Goal: Register for event/course: Sign up to attend an event or enroll in a course

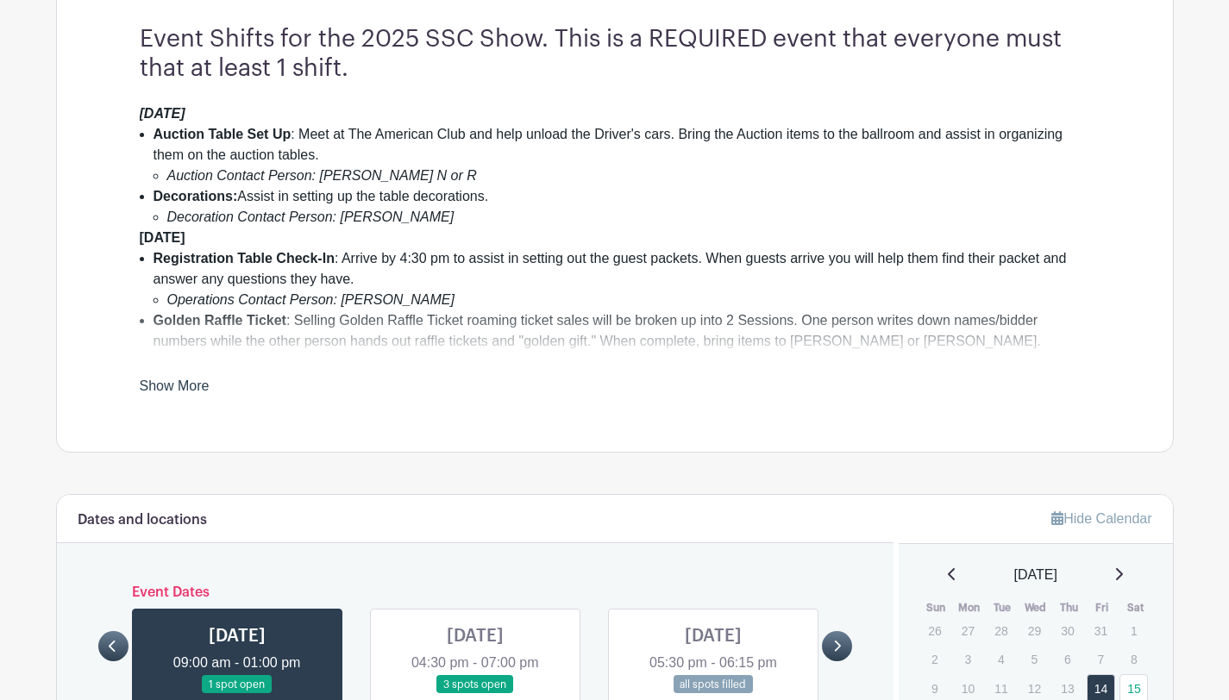
scroll to position [515, 0]
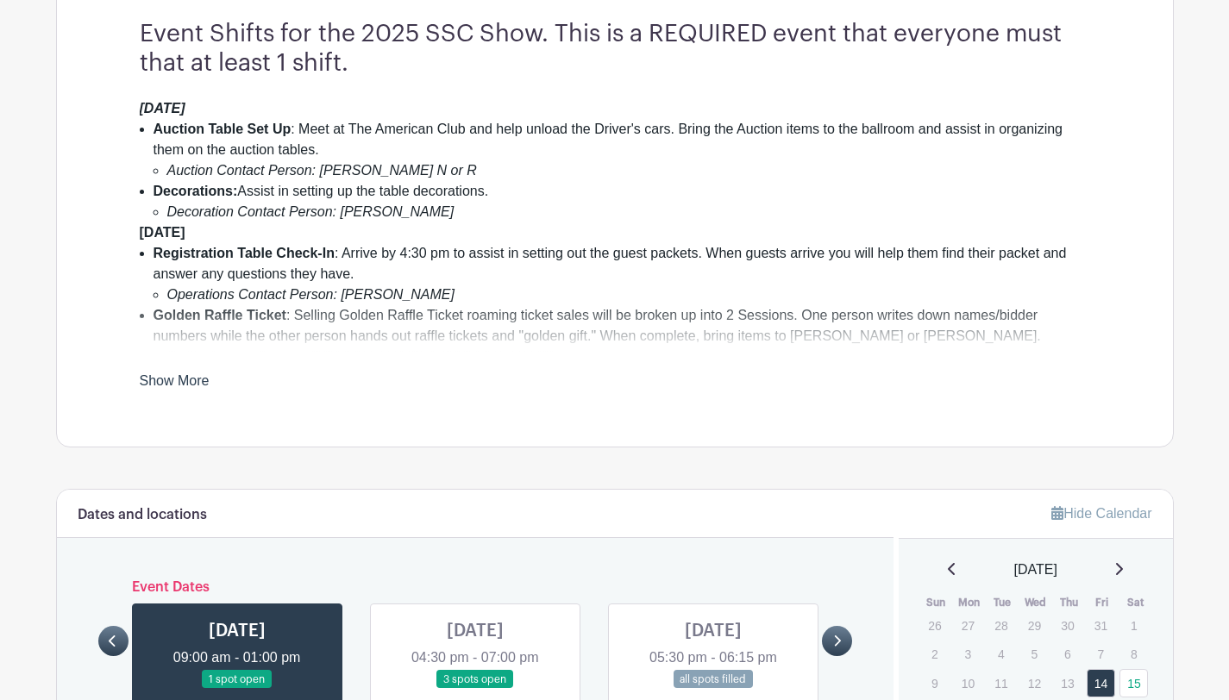
click at [190, 384] on link "Show More" at bounding box center [175, 384] width 70 height 22
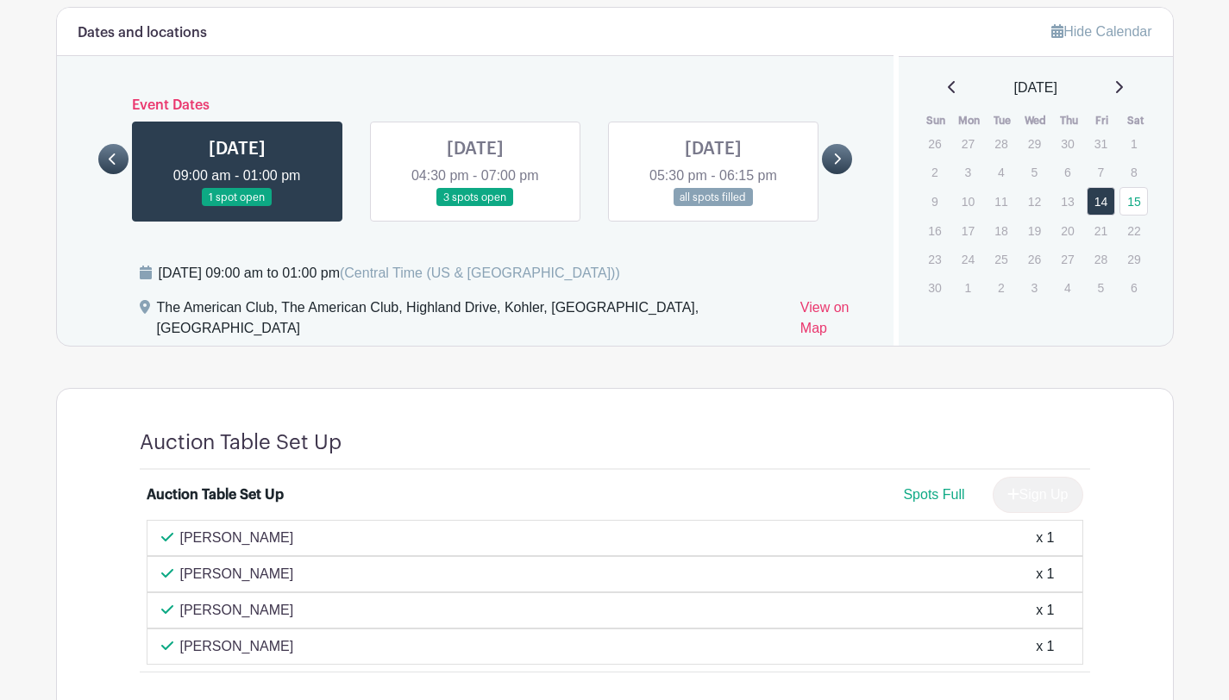
scroll to position [1186, 0]
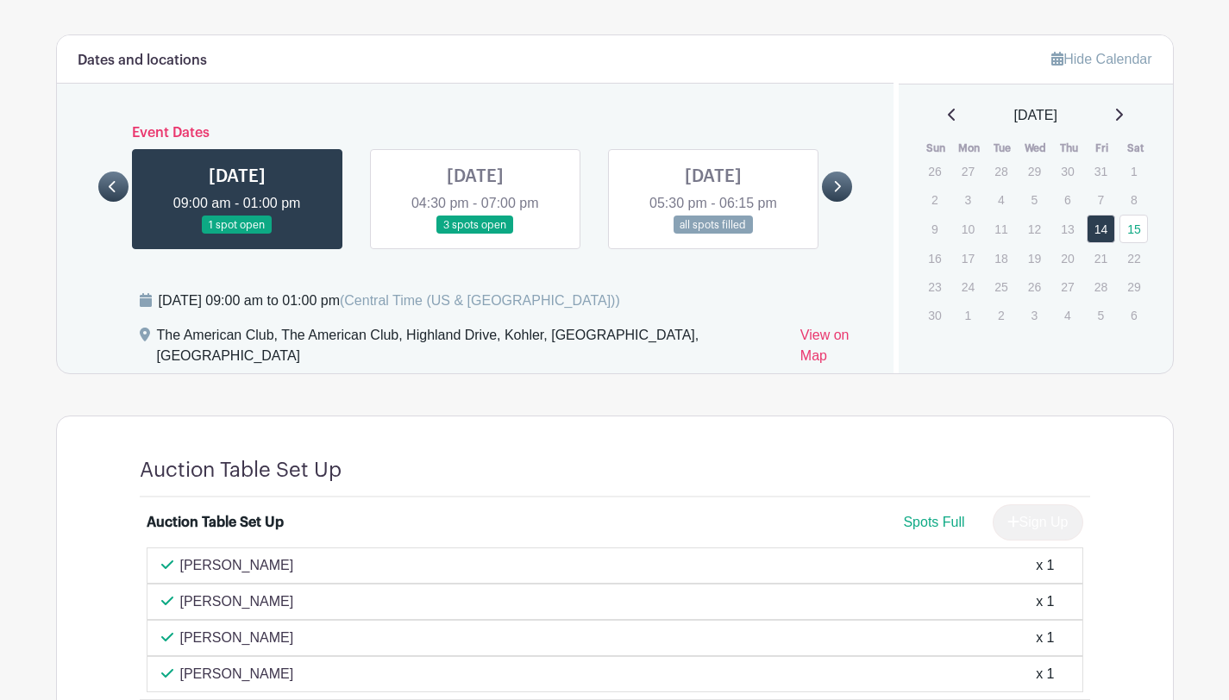
click at [475, 234] on link at bounding box center [475, 234] width 0 height 0
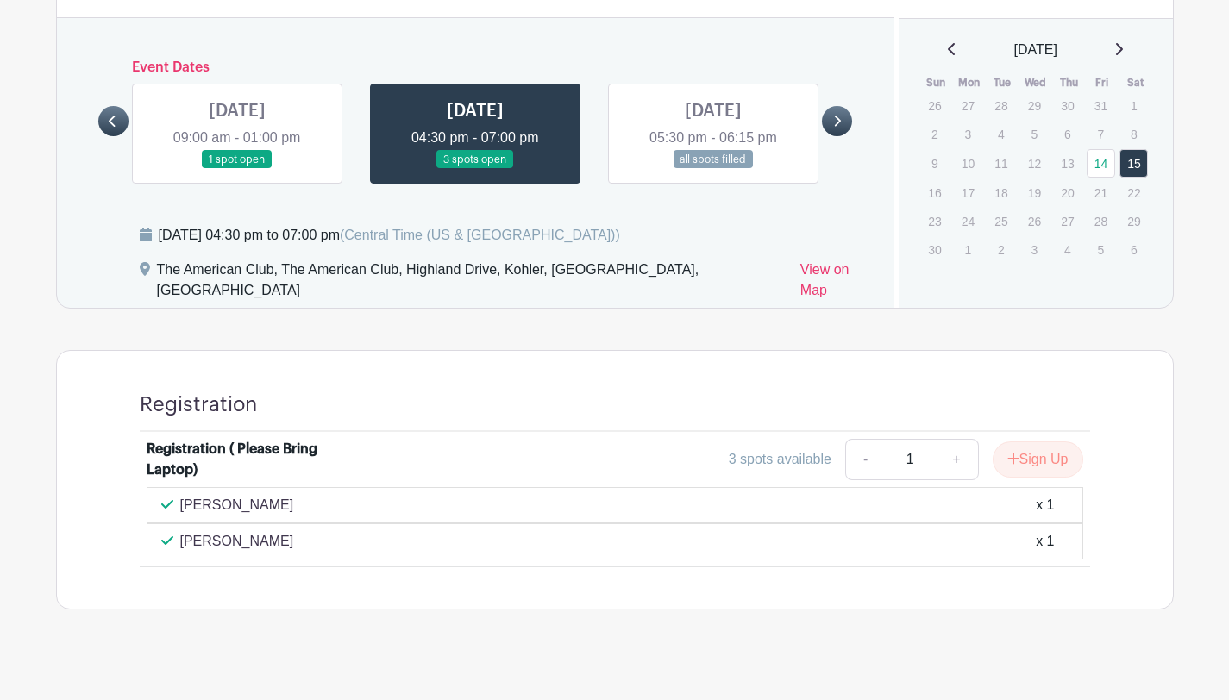
scroll to position [1256, 0]
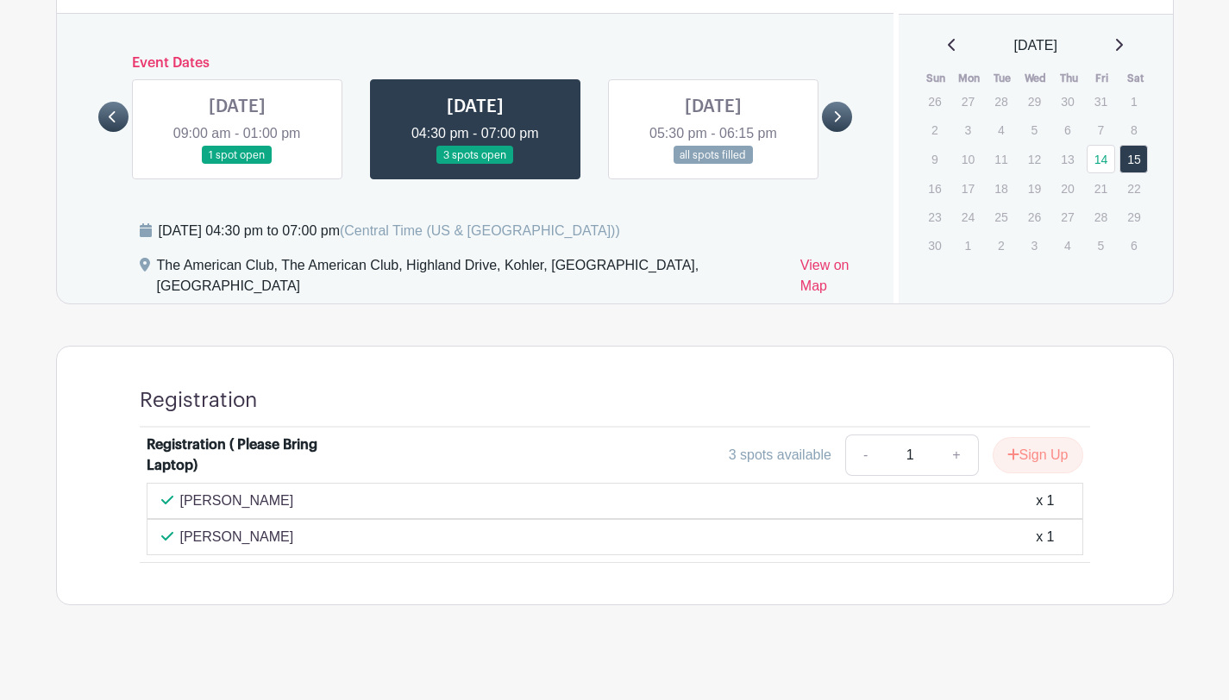
click at [713, 165] on link at bounding box center [713, 165] width 0 height 0
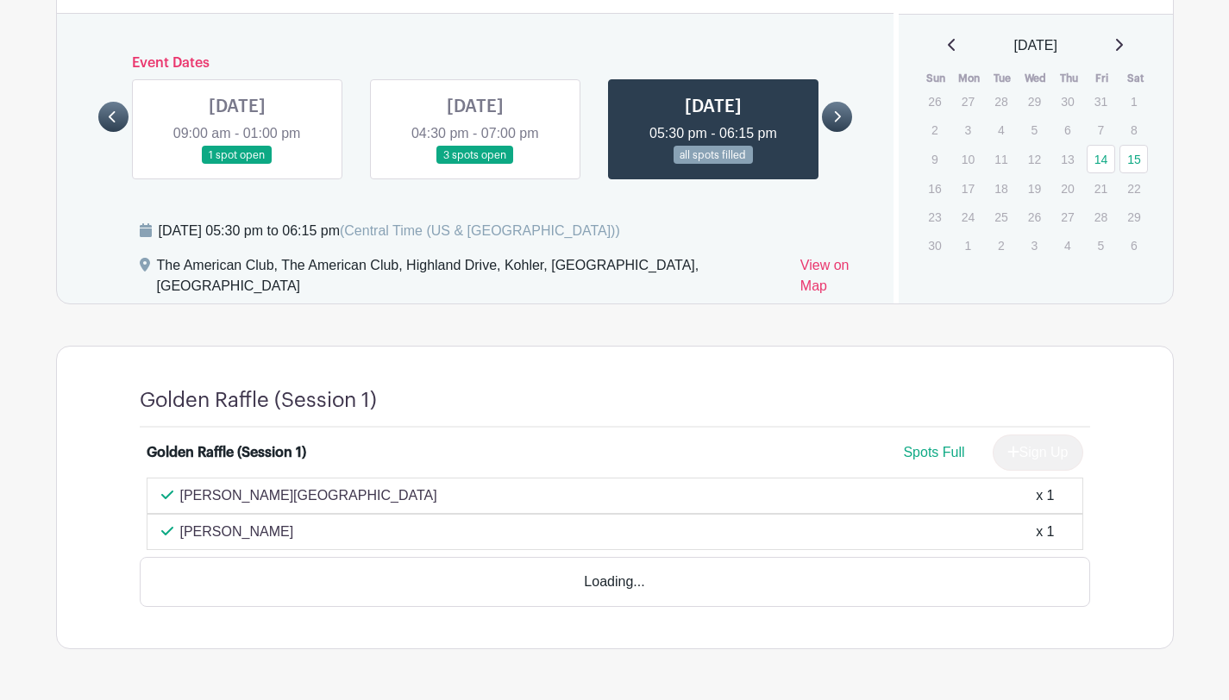
scroll to position [1251, 0]
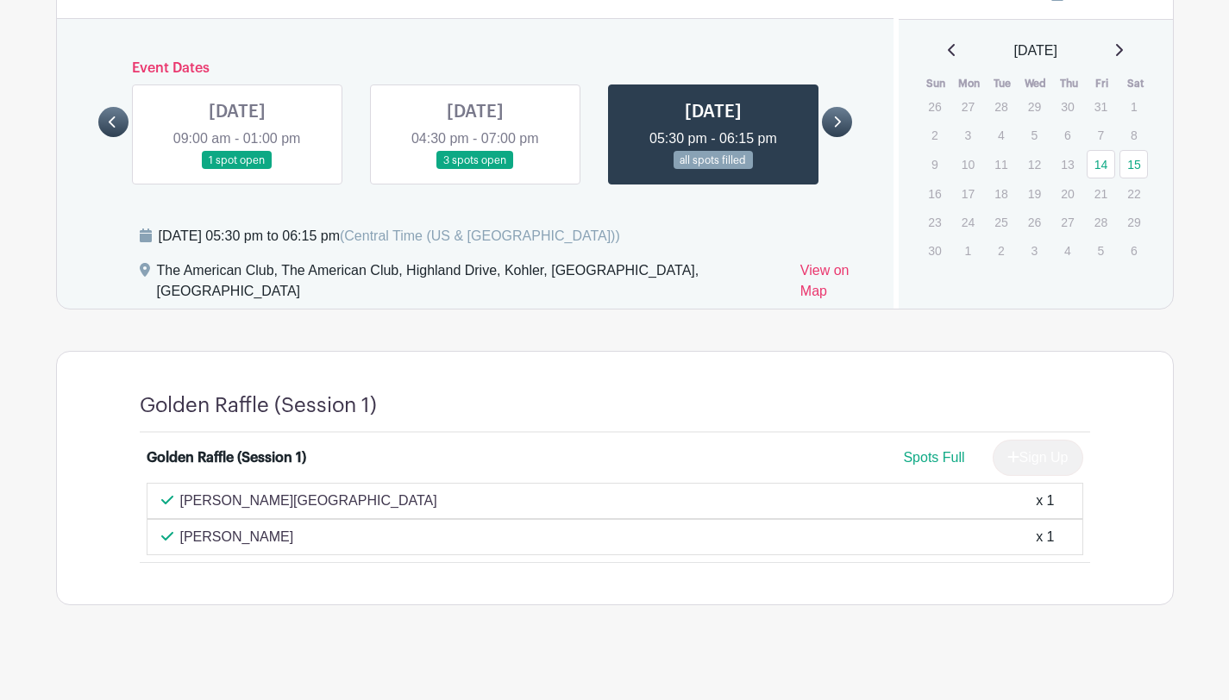
click at [847, 123] on link at bounding box center [837, 122] width 30 height 30
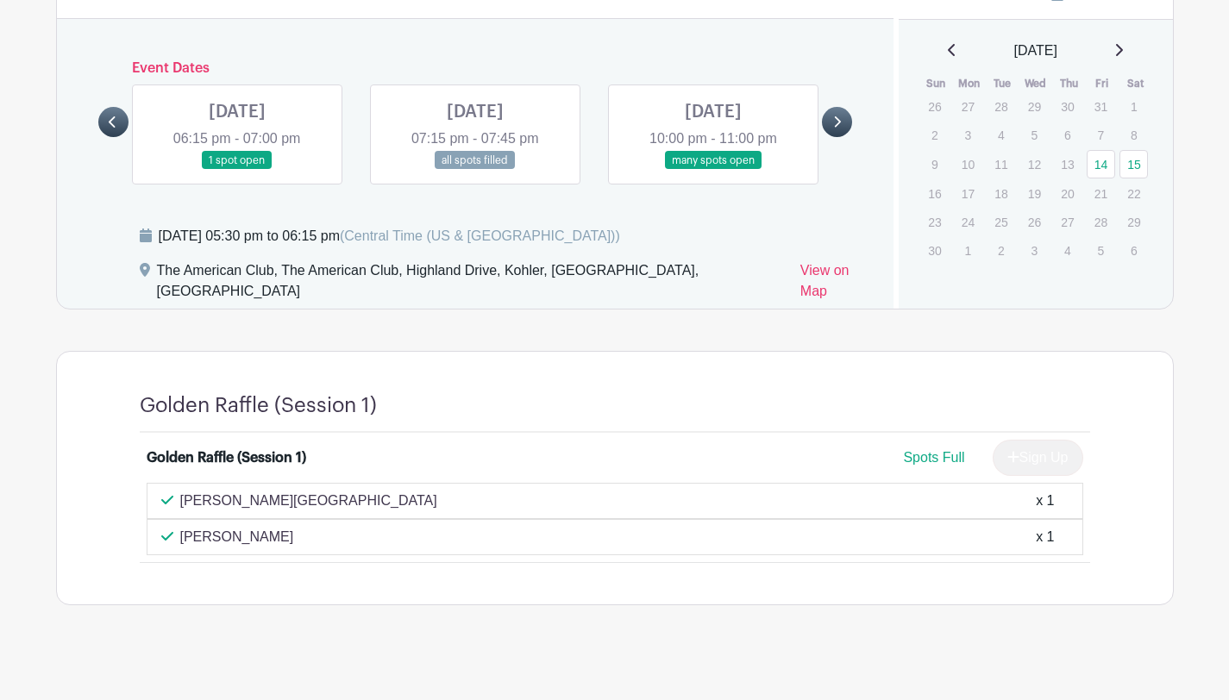
click at [237, 170] on link at bounding box center [237, 170] width 0 height 0
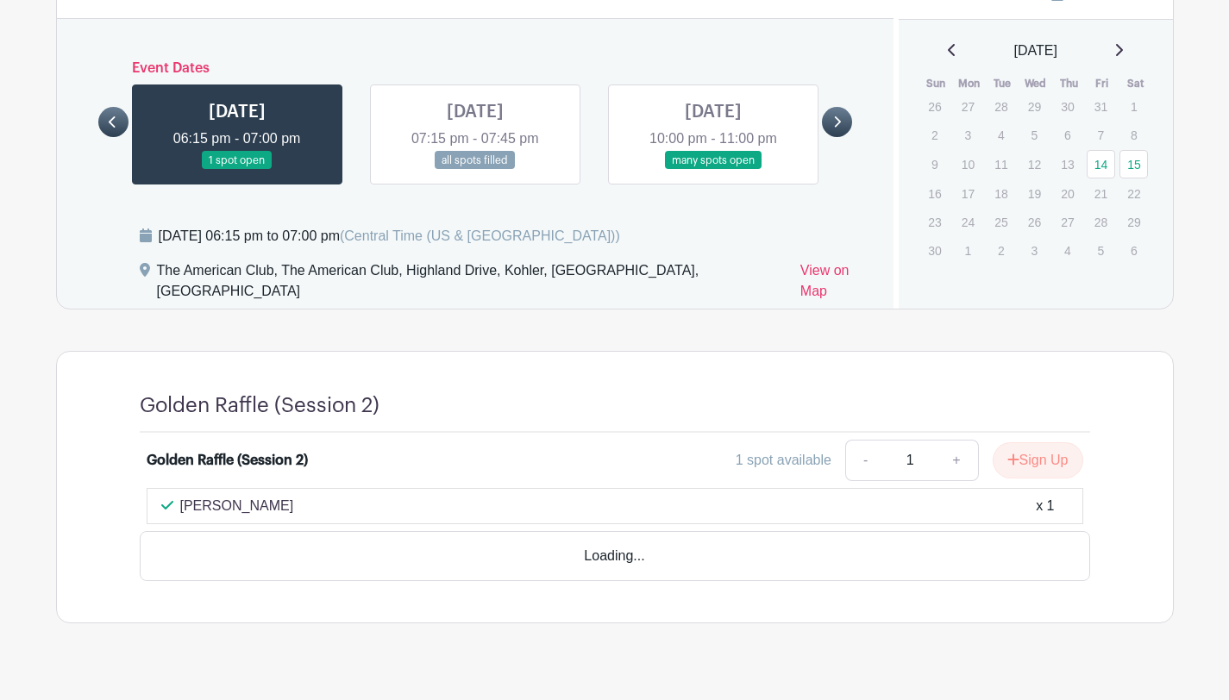
scroll to position [1220, 0]
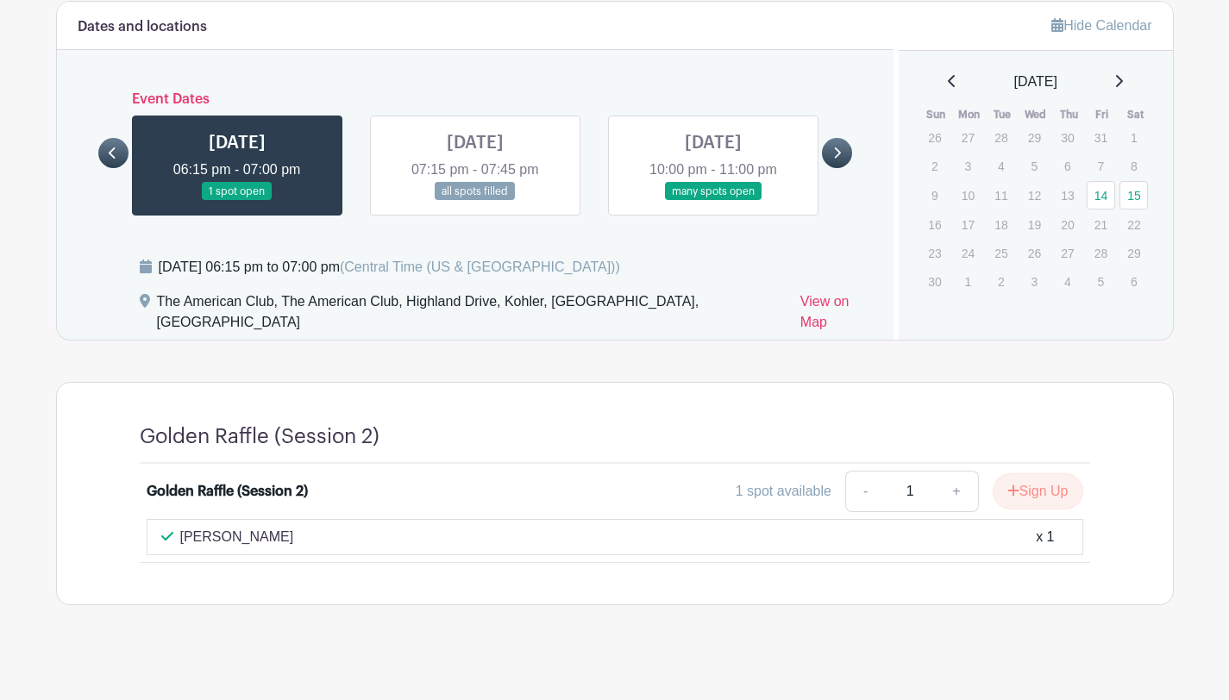
click at [475, 201] on link at bounding box center [475, 201] width 0 height 0
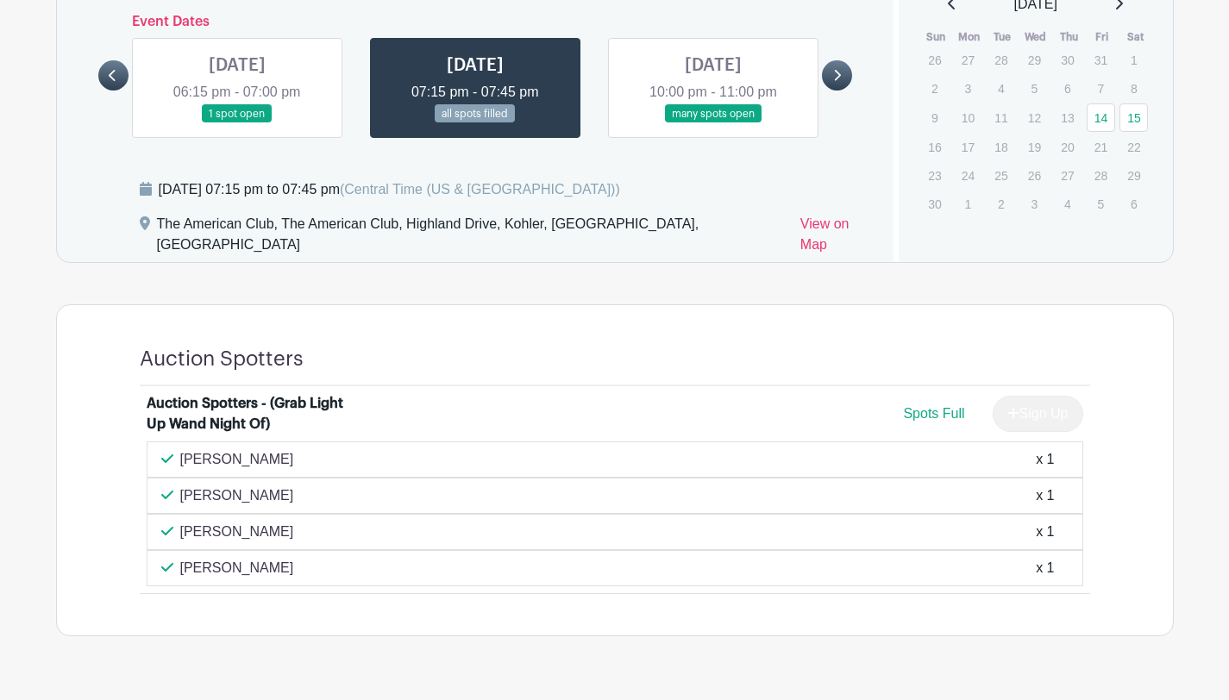
scroll to position [1329, 0]
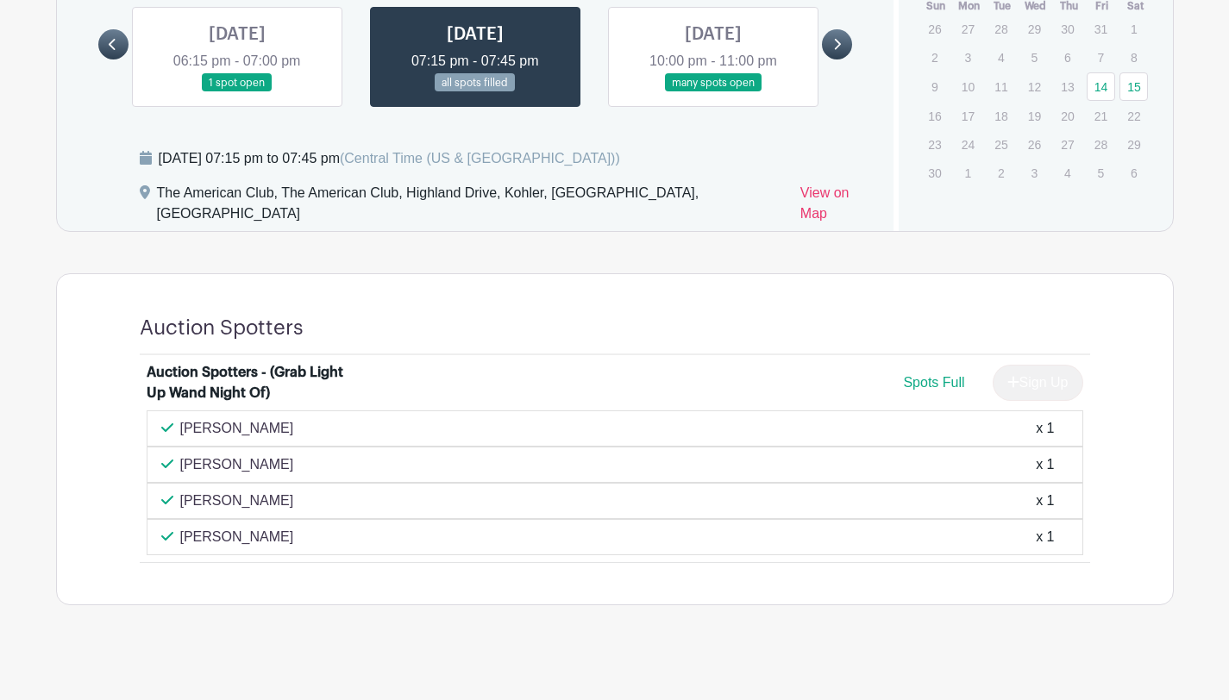
click at [713, 92] on link at bounding box center [713, 92] width 0 height 0
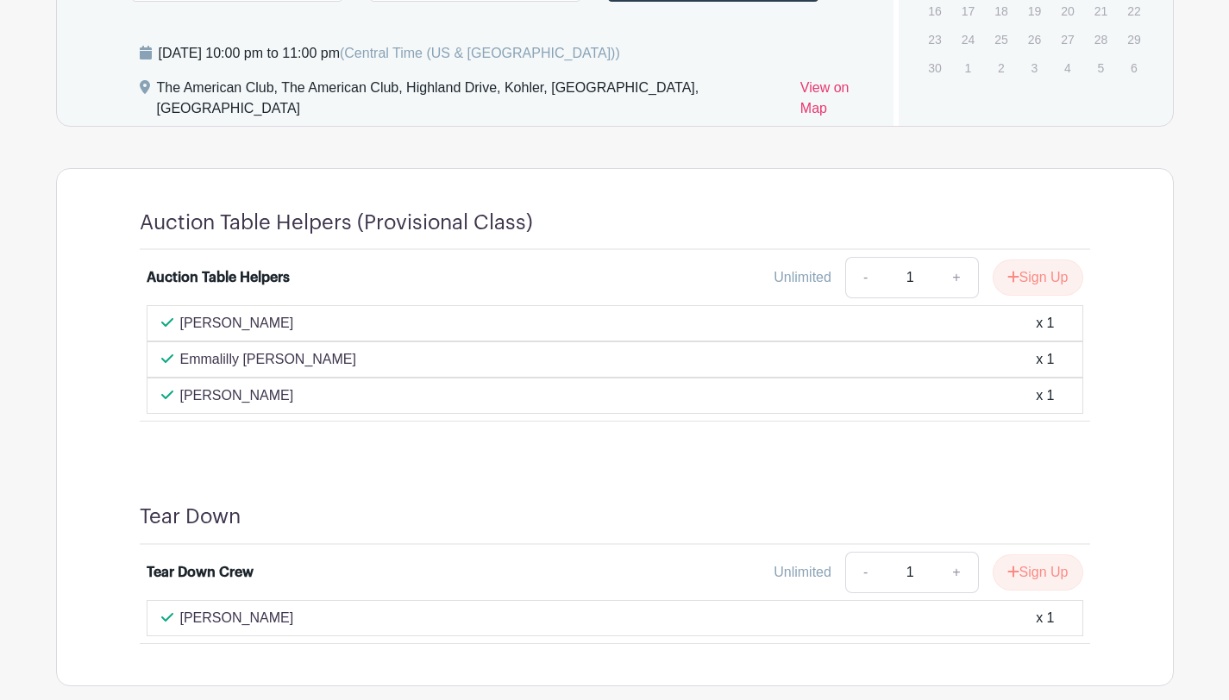
scroll to position [1446, 0]
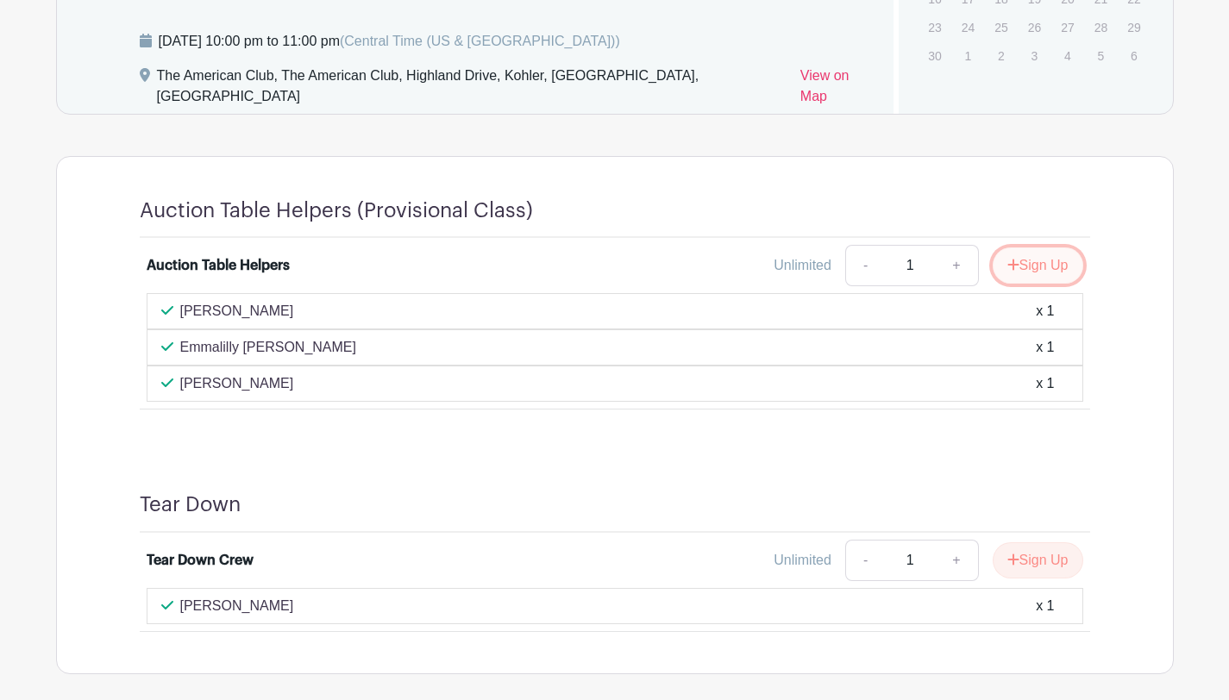
click at [1059, 251] on button "Sign Up" at bounding box center [1037, 265] width 91 height 36
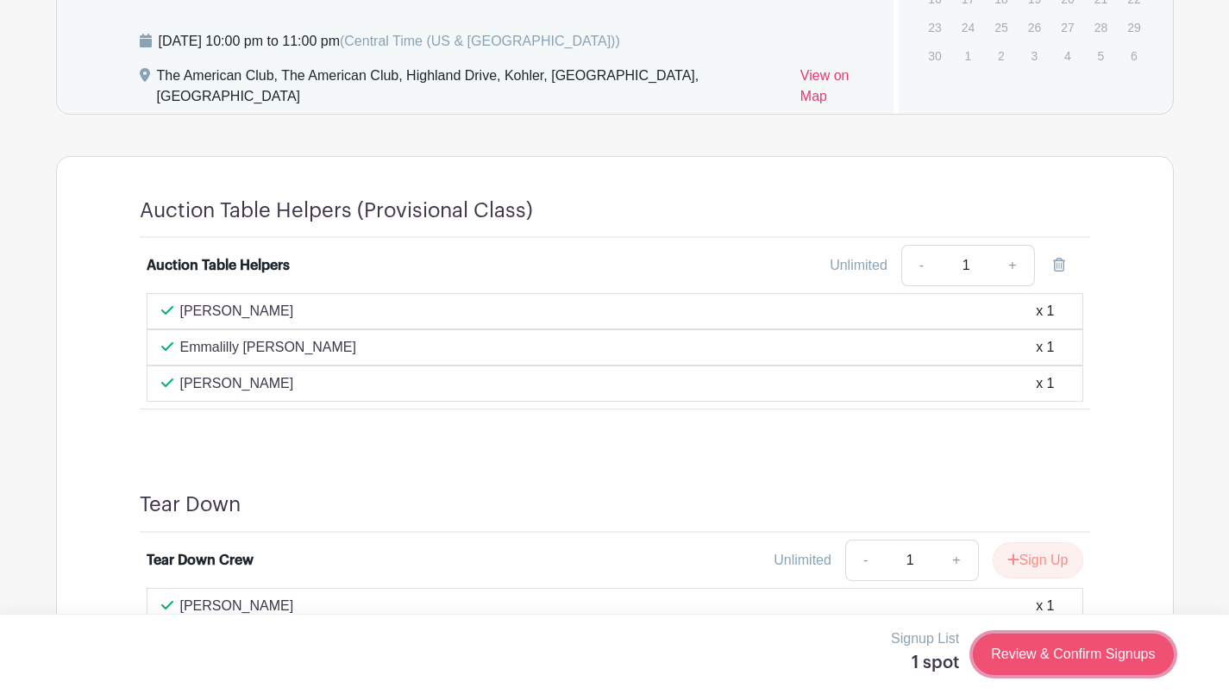
click at [1050, 659] on link "Review & Confirm Signups" at bounding box center [1072, 654] width 200 height 41
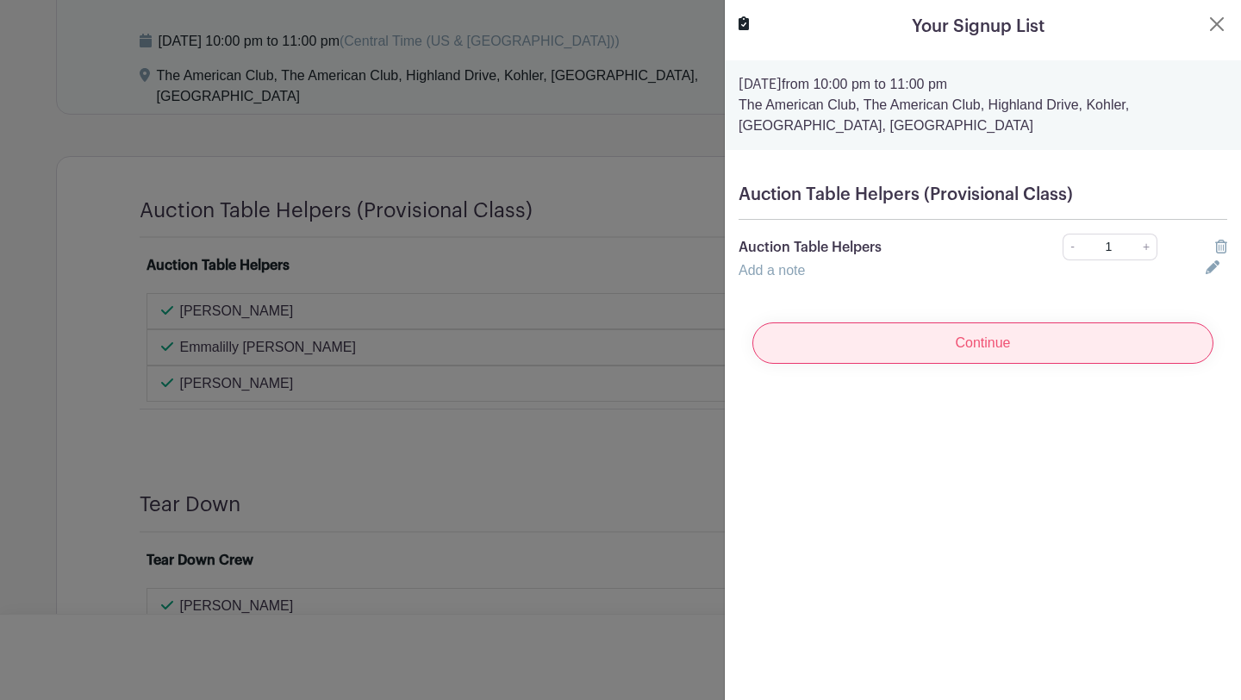
click at [976, 333] on input "Continue" at bounding box center [983, 342] width 461 height 41
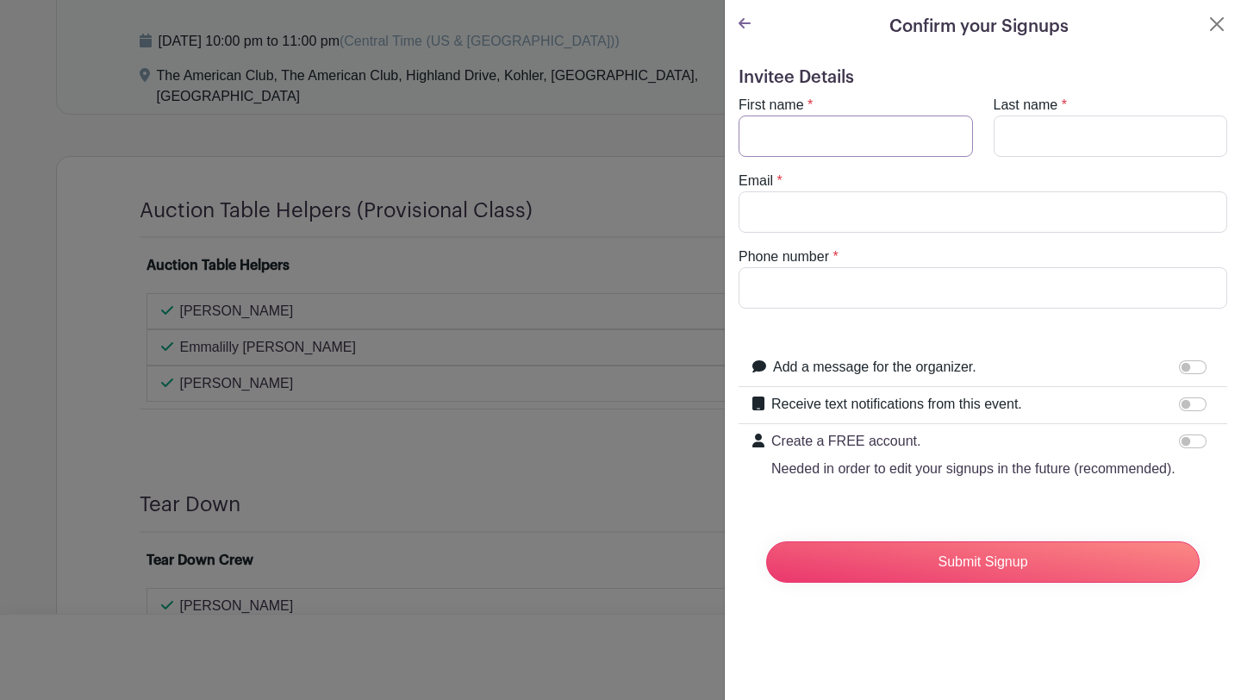
click at [829, 147] on input "First name" at bounding box center [856, 136] width 234 height 41
type input "Miki"
type input "Eaton"
type input "mikie@sheboyganserviceclub.org"
click at [837, 291] on input "Phone number" at bounding box center [983, 287] width 489 height 41
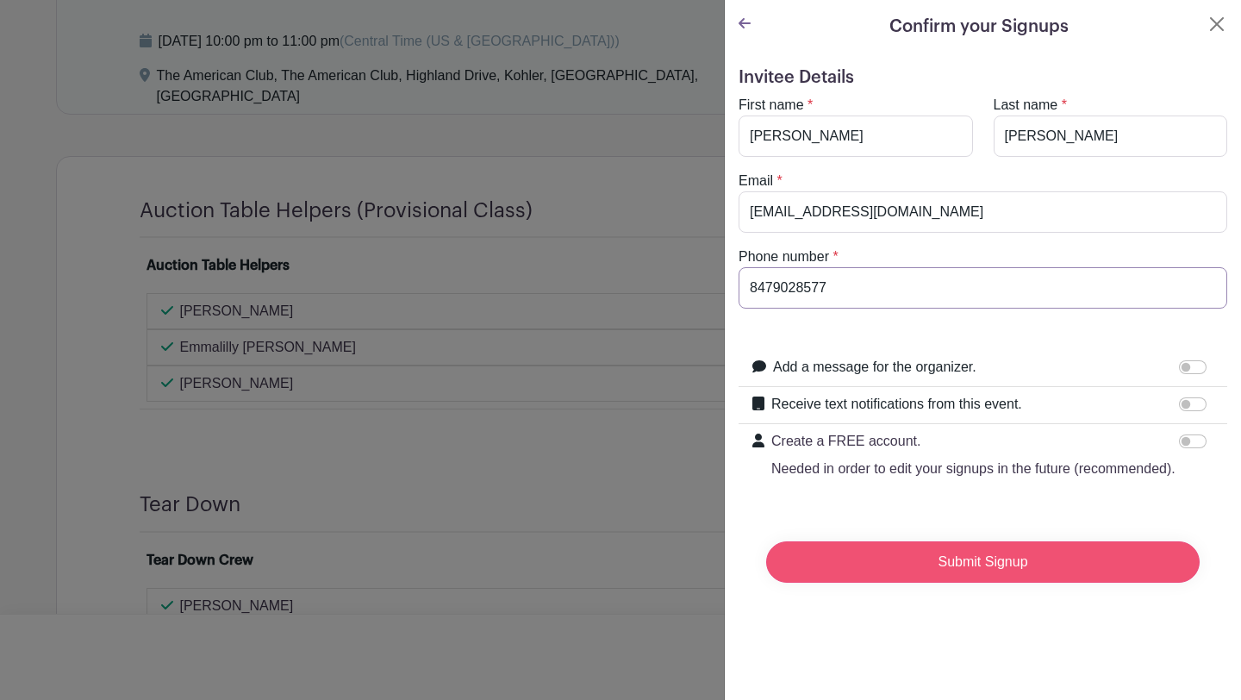
type input "8479028577"
click at [1025, 583] on input "Submit Signup" at bounding box center [983, 561] width 434 height 41
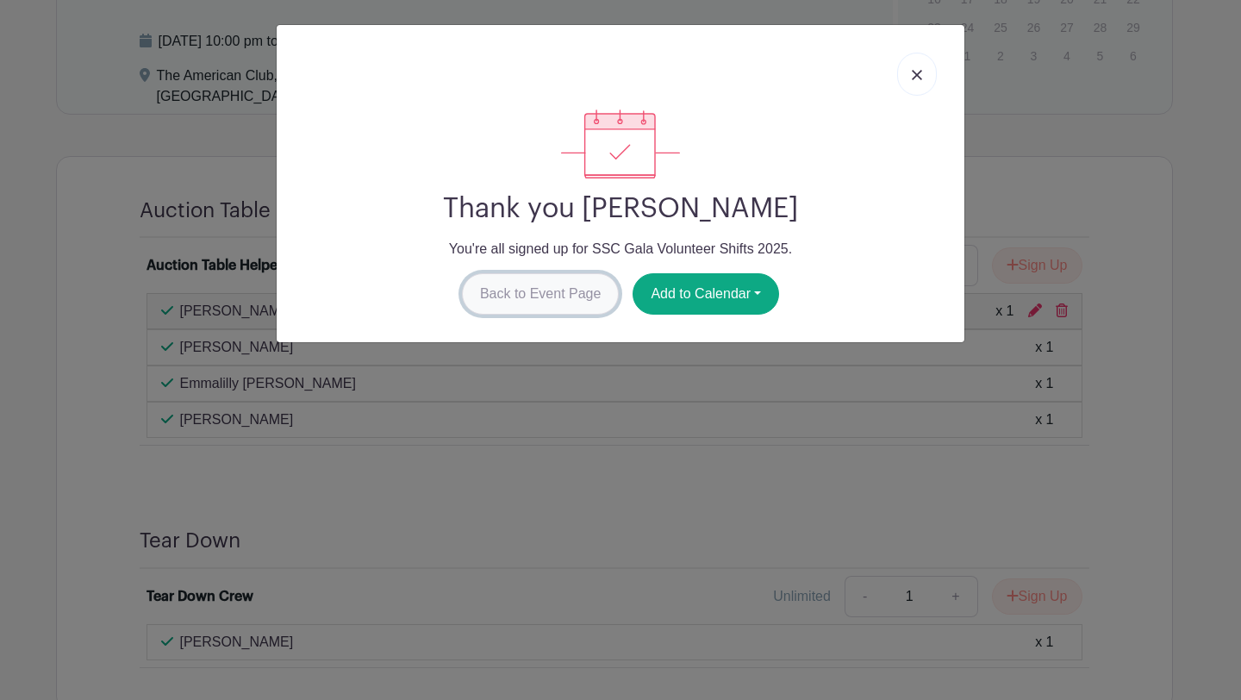
click at [539, 299] on link "Back to Event Page" at bounding box center [541, 293] width 158 height 41
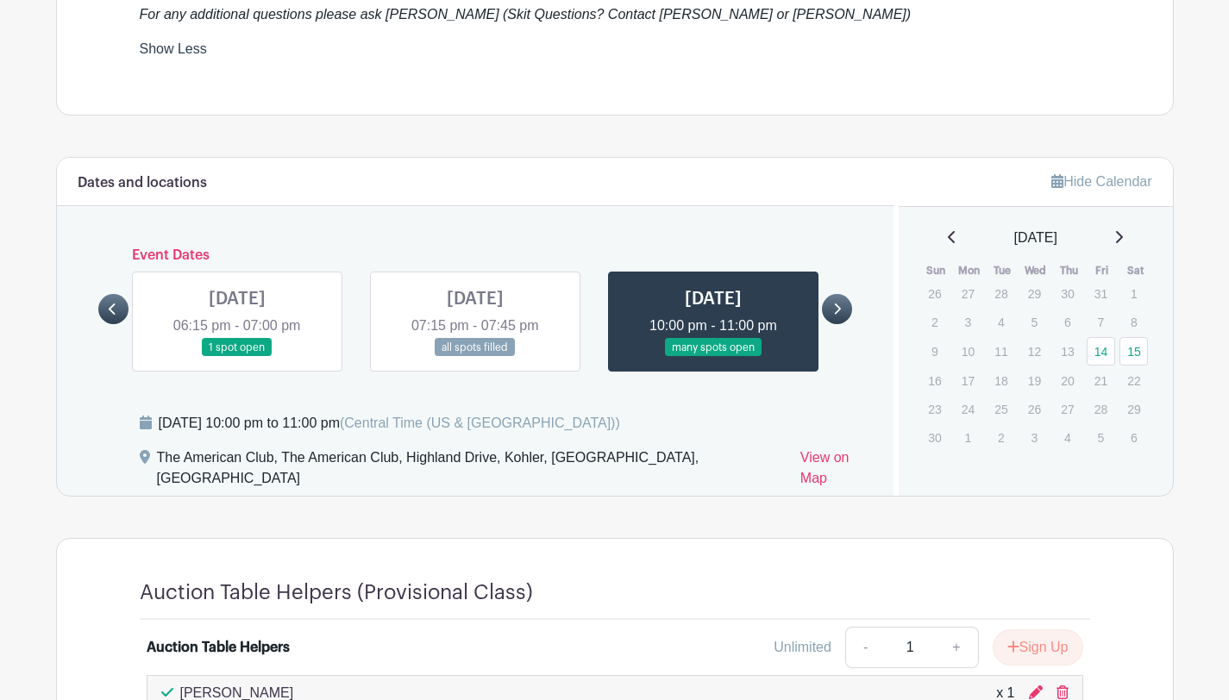
scroll to position [865, 0]
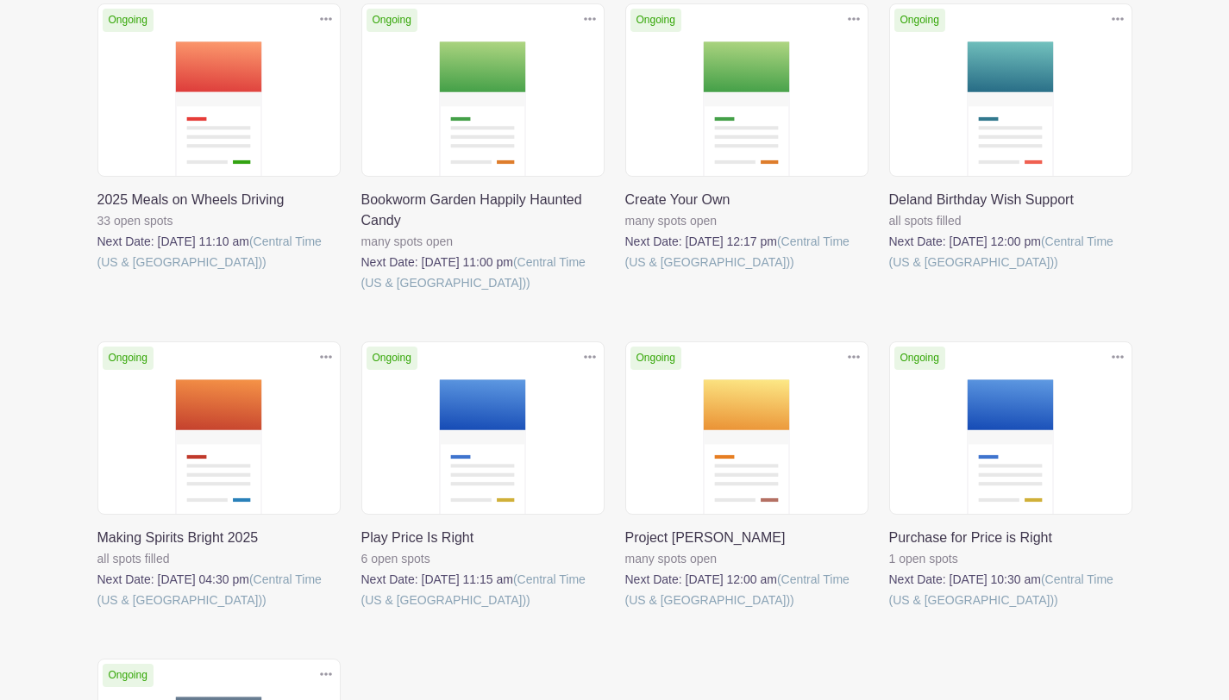
scroll to position [453, 0]
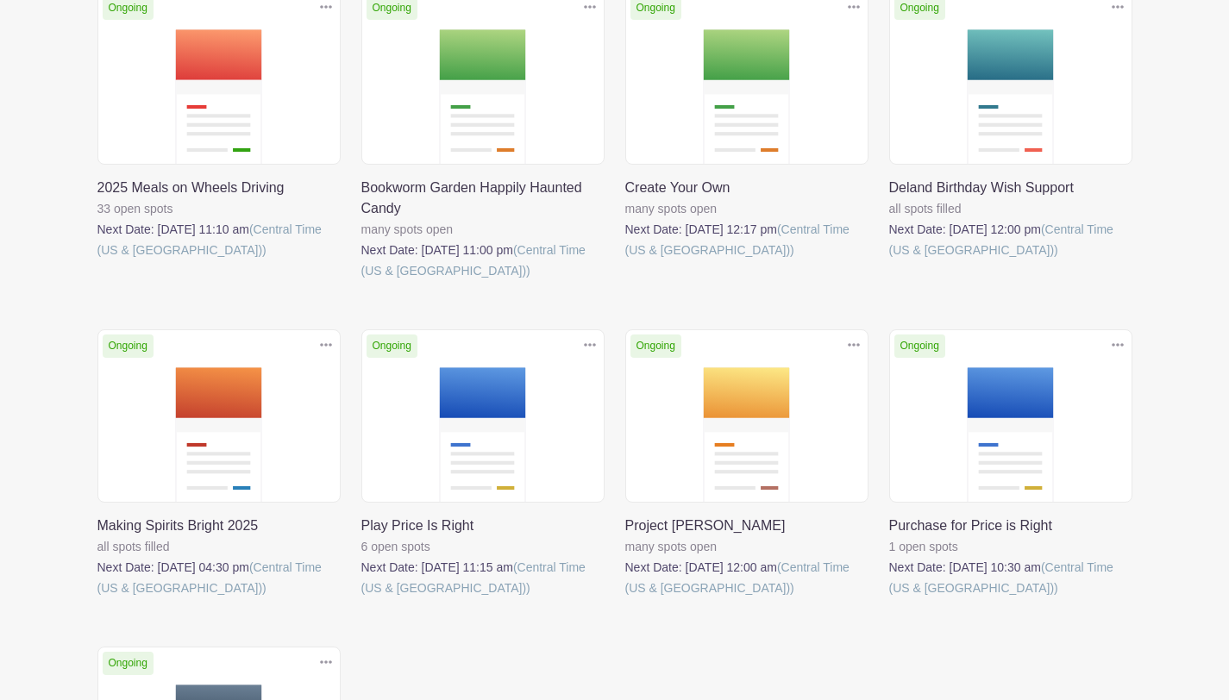
click at [361, 598] on link at bounding box center [361, 598] width 0 height 0
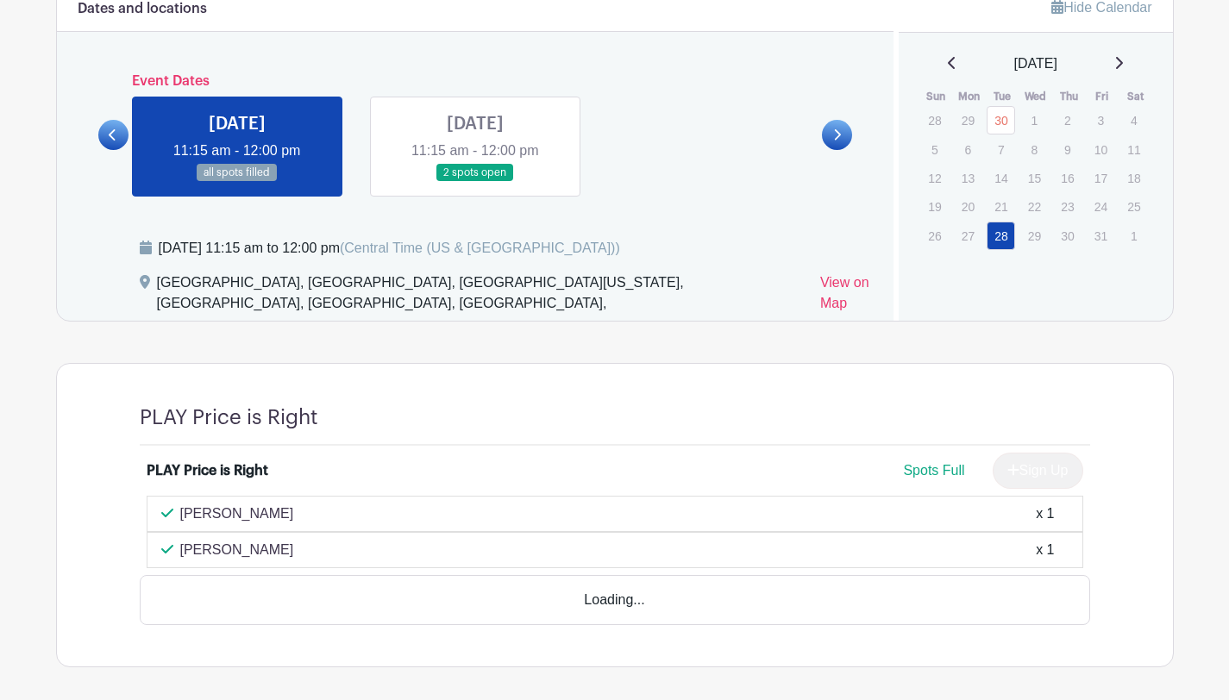
scroll to position [911, 0]
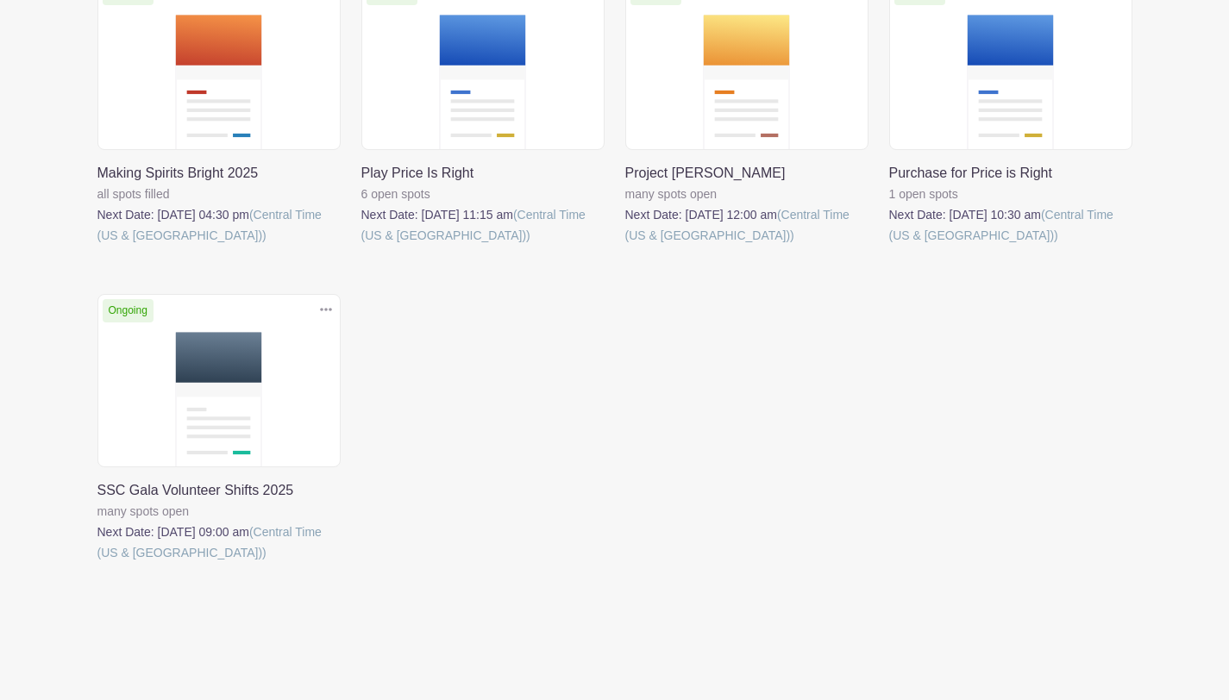
scroll to position [824, 0]
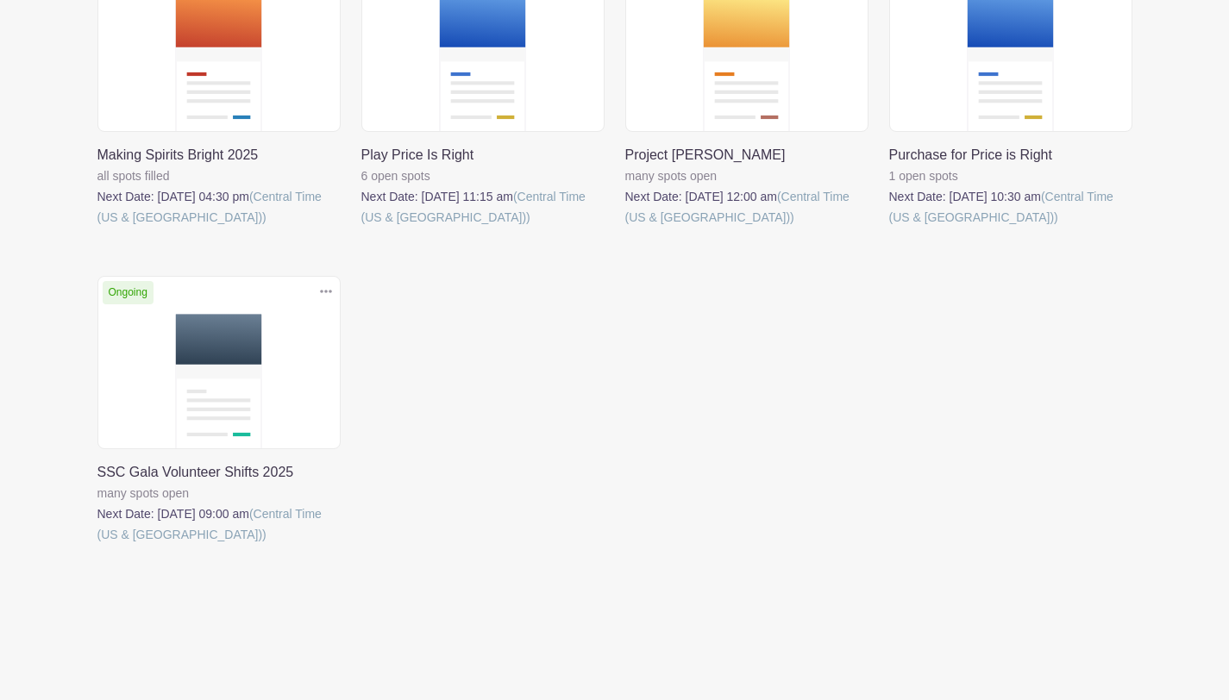
click at [97, 545] on link at bounding box center [97, 545] width 0 height 0
